Goal: Transaction & Acquisition: Download file/media

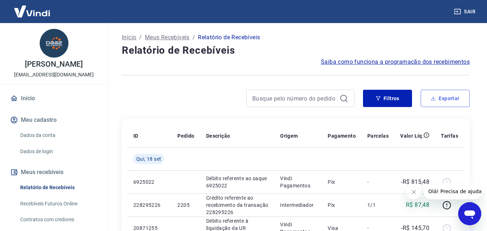
click at [454, 96] on button "Exportar" at bounding box center [444, 98] width 49 height 17
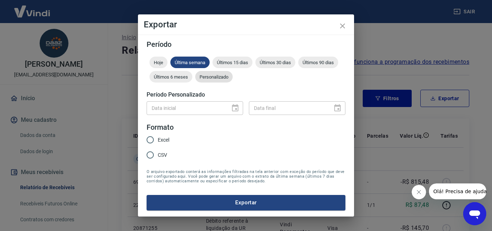
click at [214, 76] on span "Personalizado" at bounding box center [213, 76] width 37 height 5
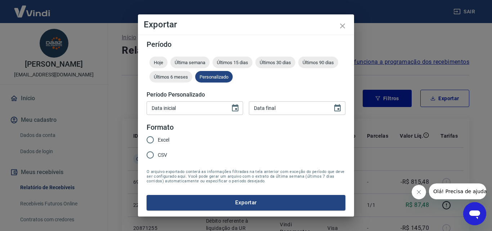
click at [210, 102] on div "Data inicial Data inicial Data final Data final" at bounding box center [246, 107] width 199 height 18
click at [235, 109] on icon "Choose date" at bounding box center [235, 108] width 9 height 9
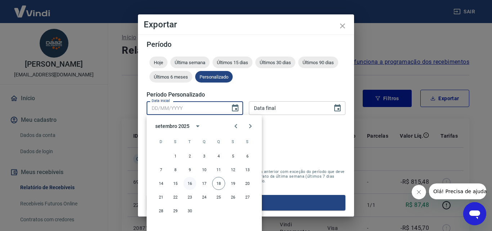
click at [187, 183] on button "16" at bounding box center [189, 183] width 13 height 13
type input "[DATE]"
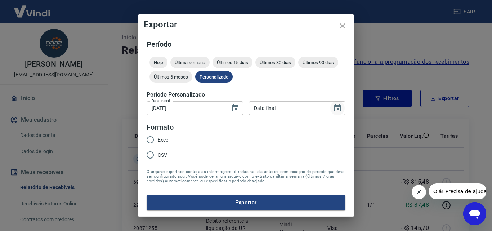
click at [339, 111] on icon "Choose date" at bounding box center [337, 107] width 6 height 7
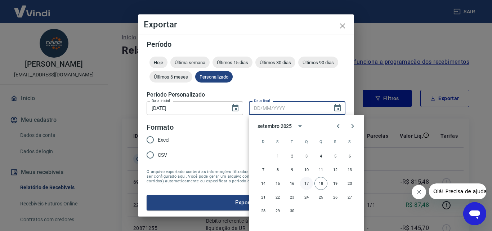
click at [318, 185] on button "18" at bounding box center [320, 183] width 13 height 13
type input "[DATE]"
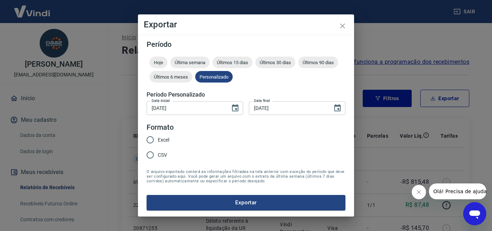
click at [146, 138] on input "Excel" at bounding box center [150, 139] width 15 height 15
radio input "true"
click at [258, 209] on button "Exportar" at bounding box center [246, 202] width 199 height 15
